Goal: Find specific page/section: Find specific page/section

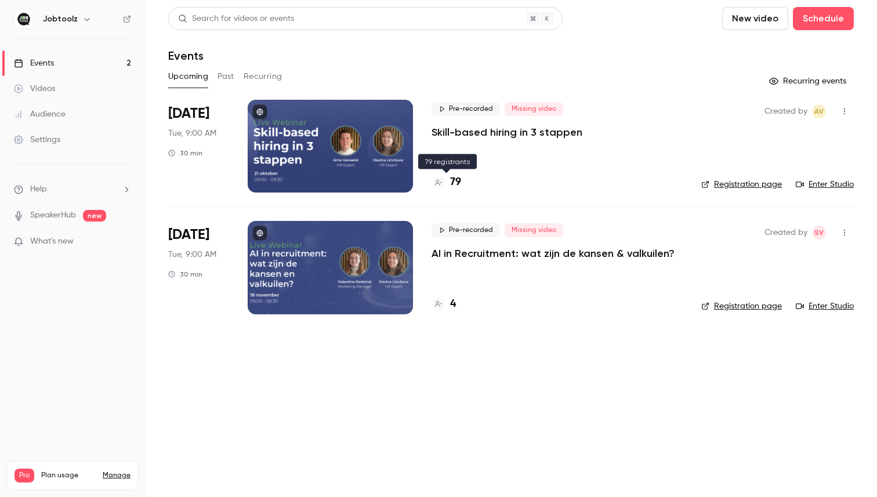
click at [453, 182] on h4 "79" at bounding box center [455, 183] width 11 height 16
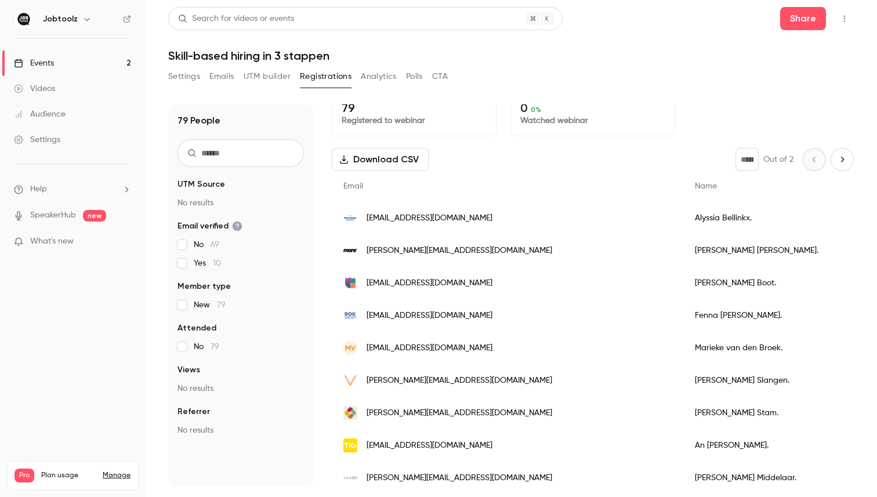
scroll to position [18, 0]
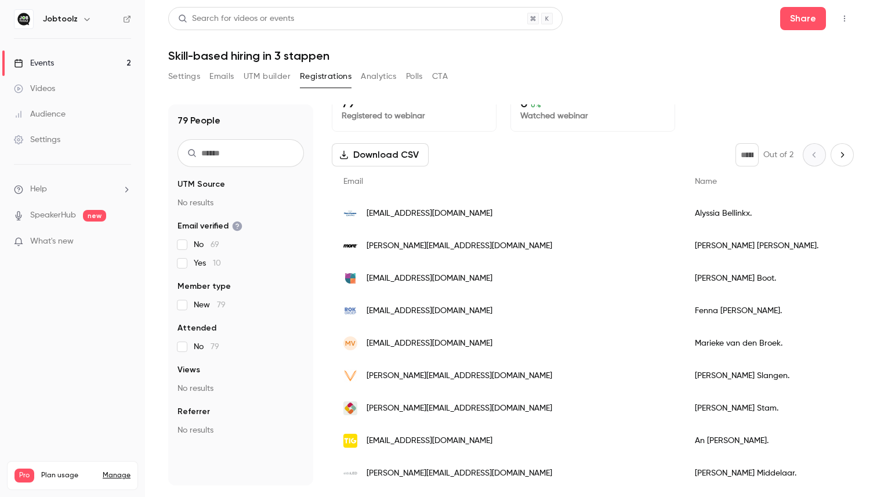
click at [31, 18] on img at bounding box center [23, 19] width 19 height 19
